Goal: Navigation & Orientation: Find specific page/section

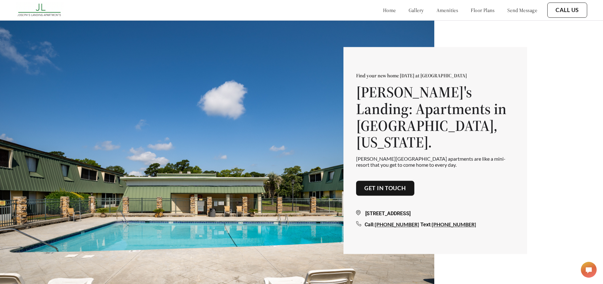
click at [383, 9] on link "home" at bounding box center [389, 10] width 13 height 6
click at [402, 186] on button "Get in touch" at bounding box center [385, 187] width 58 height 15
click at [477, 11] on link "floor plans" at bounding box center [483, 10] width 24 height 6
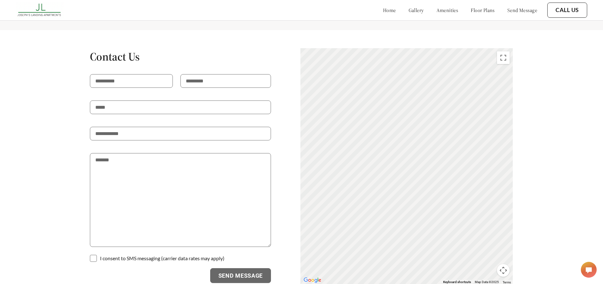
scroll to position [1157, 0]
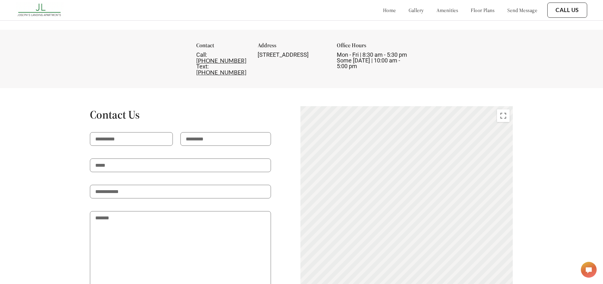
drag, startPoint x: 448, startPoint y: 220, endPoint x: 380, endPoint y: 211, distance: 69.0
click at [380, 211] on div "To activate drag with keyboard, press Alt + Enter. Once in keyboard drag state,…" at bounding box center [406, 224] width 212 height 236
drag, startPoint x: 447, startPoint y: 211, endPoint x: 347, endPoint y: 214, distance: 100.7
click at [347, 214] on div "To activate drag with keyboard, press Alt + Enter. Once in keyboard drag state,…" at bounding box center [406, 224] width 212 height 236
drag, startPoint x: 371, startPoint y: 212, endPoint x: 511, endPoint y: 203, distance: 140.5
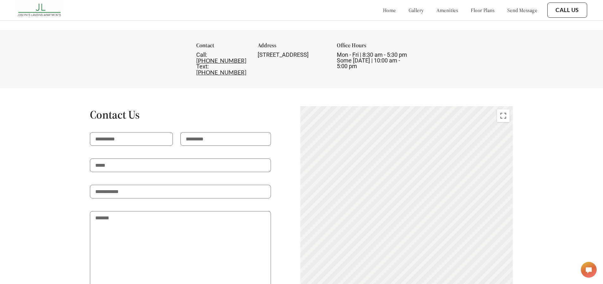
click at [534, 204] on div "Contact Us I consent to SMS messaging (carrier data rates may apply) Send Messa…" at bounding box center [301, 224] width 530 height 236
drag, startPoint x: 465, startPoint y: 219, endPoint x: 475, endPoint y: 132, distance: 87.9
click at [475, 132] on div "To activate drag with keyboard, press Alt + Enter. Once in keyboard drag state,…" at bounding box center [406, 224] width 212 height 236
drag, startPoint x: 455, startPoint y: 207, endPoint x: 392, endPoint y: 204, distance: 63.1
click at [392, 204] on div "To activate drag with keyboard, press Alt + Enter. Once in keyboard drag state,…" at bounding box center [406, 224] width 212 height 236
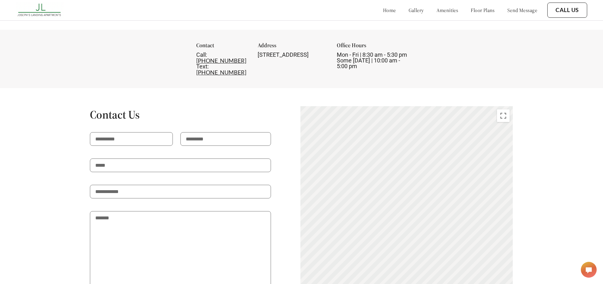
drag, startPoint x: 484, startPoint y: 185, endPoint x: 377, endPoint y: 224, distance: 113.7
click at [377, 224] on div "To activate drag with keyboard, press Alt + Enter. Once in keyboard drag state,…" at bounding box center [406, 224] width 212 height 236
drag, startPoint x: 467, startPoint y: 199, endPoint x: 459, endPoint y: 239, distance: 40.4
click at [459, 239] on div "To activate drag with keyboard, press Alt + Enter. Once in keyboard drag state,…" at bounding box center [406, 224] width 212 height 236
drag, startPoint x: 399, startPoint y: 205, endPoint x: 470, endPoint y: 208, distance: 70.7
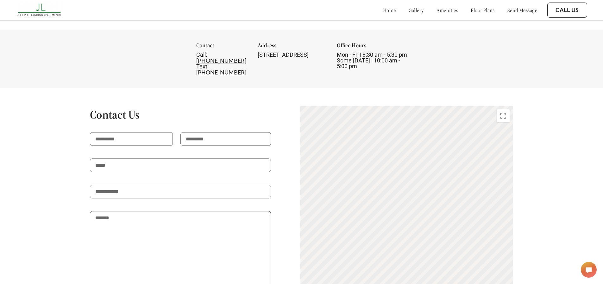
click at [537, 212] on div "Contact Us I consent to SMS messaging (carrier data rates may apply) Send Messa…" at bounding box center [301, 224] width 530 height 236
drag, startPoint x: 409, startPoint y: 209, endPoint x: 501, endPoint y: 233, distance: 95.2
click at [501, 233] on div "To activate drag with keyboard, press Alt + Enter. Once in keyboard drag state,…" at bounding box center [406, 224] width 212 height 236
drag, startPoint x: 368, startPoint y: 219, endPoint x: 445, endPoint y: 259, distance: 86.8
click at [459, 262] on div "To activate drag with keyboard, press Alt + Enter. Once in keyboard drag state,…" at bounding box center [406, 224] width 212 height 236
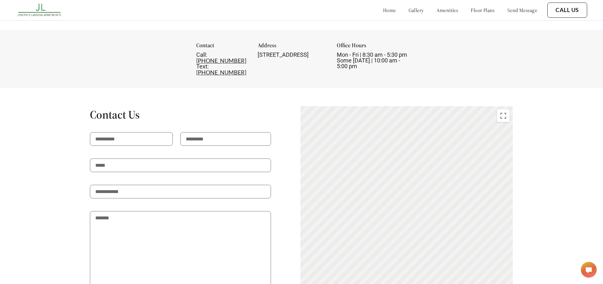
drag, startPoint x: 393, startPoint y: 237, endPoint x: 401, endPoint y: 234, distance: 8.5
click at [405, 235] on div "To activate drag with keyboard, press Alt + Enter. Once in keyboard drag state,…" at bounding box center [406, 224] width 212 height 236
drag, startPoint x: 384, startPoint y: 218, endPoint x: 430, endPoint y: 225, distance: 46.1
click at [469, 240] on div "To activate drag with keyboard, press Alt + Enter. Once in keyboard drag state,…" at bounding box center [406, 224] width 212 height 236
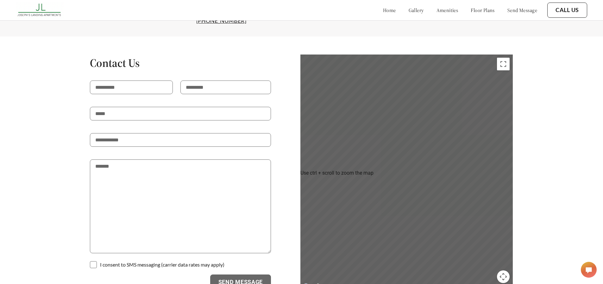
scroll to position [1125, 0]
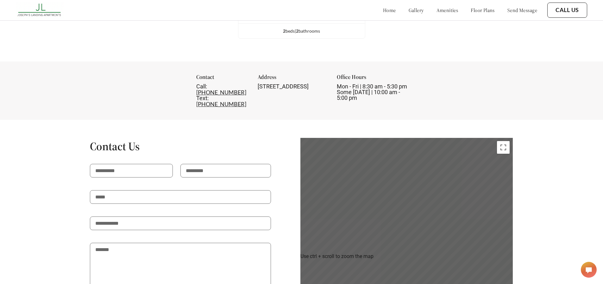
click at [432, 191] on div "To activate drag with keyboard, press Alt + Enter. Once in keyboard drag state,…" at bounding box center [406, 256] width 212 height 236
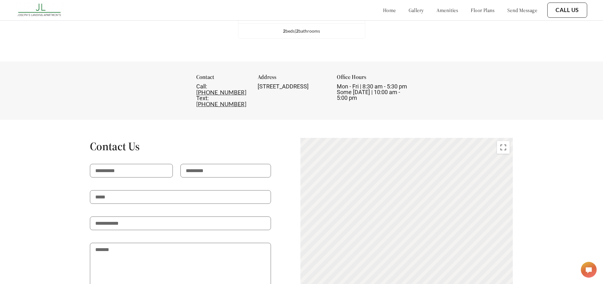
drag, startPoint x: 411, startPoint y: 210, endPoint x: 474, endPoint y: 247, distance: 73.5
click at [474, 247] on div "To activate drag with keyboard, press Alt + Enter. Once in keyboard drag state,…" at bounding box center [406, 256] width 212 height 236
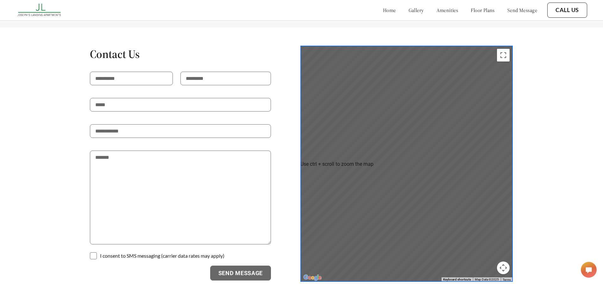
scroll to position [1189, 0]
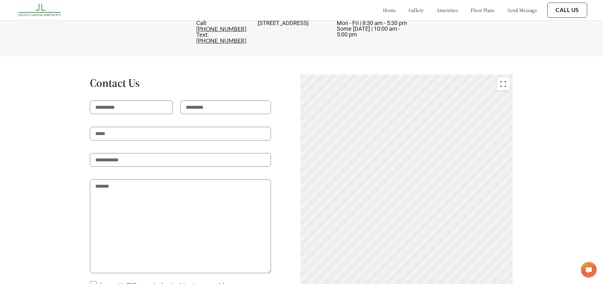
drag, startPoint x: 453, startPoint y: 199, endPoint x: 392, endPoint y: 198, distance: 61.1
click at [392, 198] on div "To activate drag with keyboard, press Alt + Enter. Once in keyboard drag state,…" at bounding box center [406, 192] width 212 height 236
drag, startPoint x: 405, startPoint y: 185, endPoint x: 372, endPoint y: 249, distance: 72.3
click at [375, 252] on div "To activate drag with keyboard, press Alt + Enter. Once in keyboard drag state,…" at bounding box center [406, 192] width 212 height 236
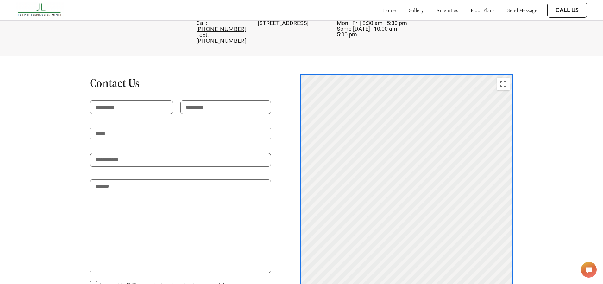
click at [432, 118] on div "To activate drag with keyboard, press Alt + Enter. Once in keyboard drag state,…" at bounding box center [406, 192] width 212 height 236
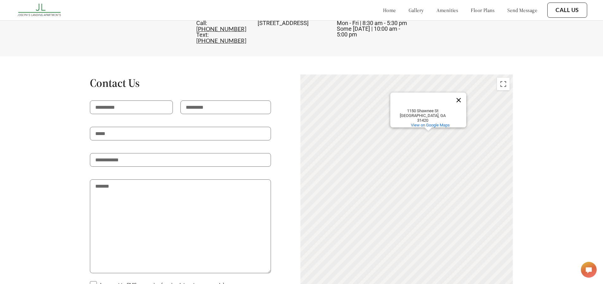
click at [460, 99] on button "Close" at bounding box center [458, 99] width 15 height 15
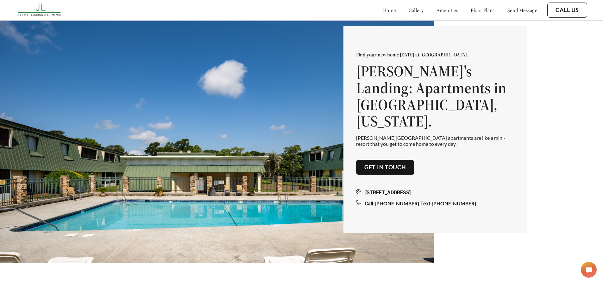
scroll to position [0, 0]
